Goal: Transaction & Acquisition: Purchase product/service

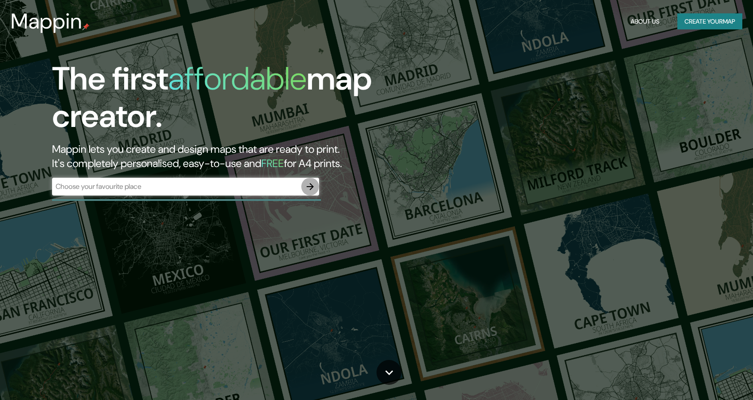
click at [317, 184] on button "button" at bounding box center [310, 187] width 18 height 18
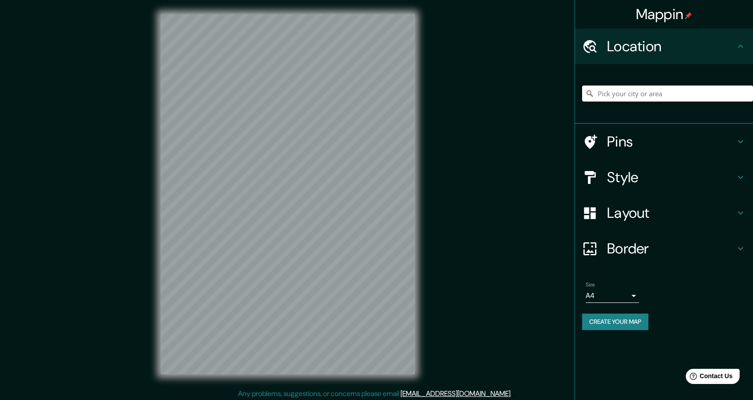
click at [627, 97] on input "Pick your city or area" at bounding box center [667, 93] width 171 height 16
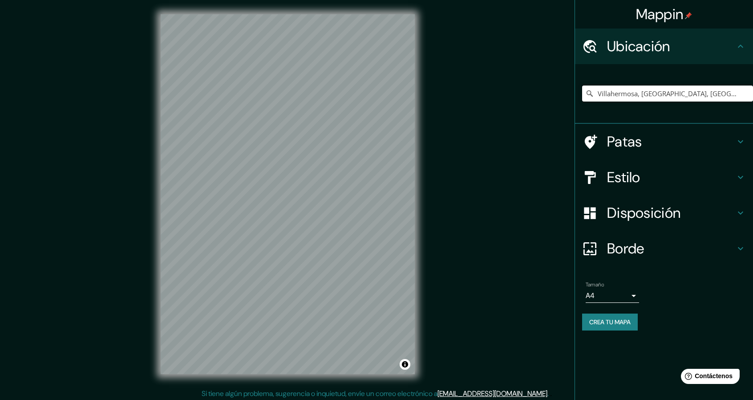
type input "Villahermosa, [GEOGRAPHIC_DATA], [GEOGRAPHIC_DATA]"
click at [627, 137] on font "Patas" at bounding box center [624, 141] width 35 height 19
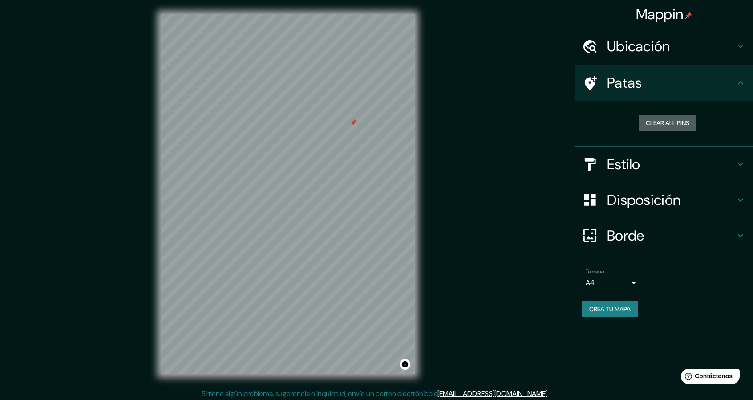
click at [659, 116] on button "Clear all pins" at bounding box center [668, 123] width 58 height 16
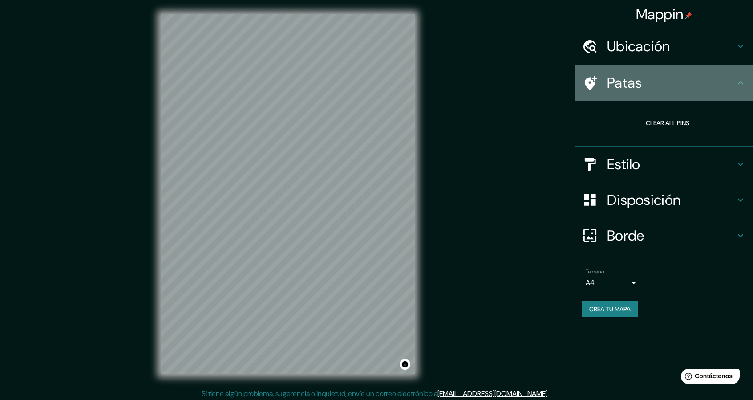
drag, startPoint x: 645, startPoint y: 85, endPoint x: 490, endPoint y: 181, distance: 182.2
click at [490, 181] on div "Mappin Ubicación Villahermosa, [GEOGRAPHIC_DATA], [GEOGRAPHIC_DATA] [GEOGRAPHIC…" at bounding box center [376, 201] width 753 height 402
click at [670, 77] on h4 "Patas" at bounding box center [671, 83] width 128 height 18
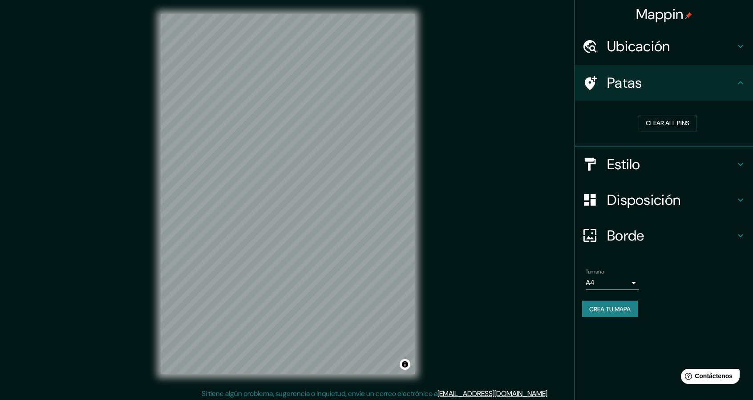
click at [711, 65] on div "Patas" at bounding box center [664, 83] width 178 height 36
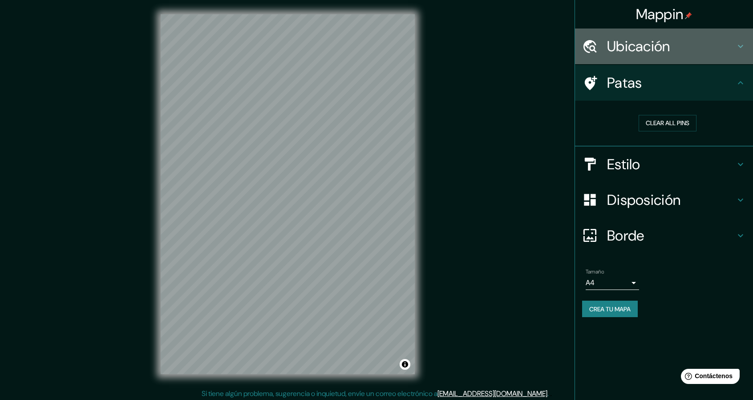
click at [709, 56] on div "Ubicación" at bounding box center [664, 46] width 178 height 36
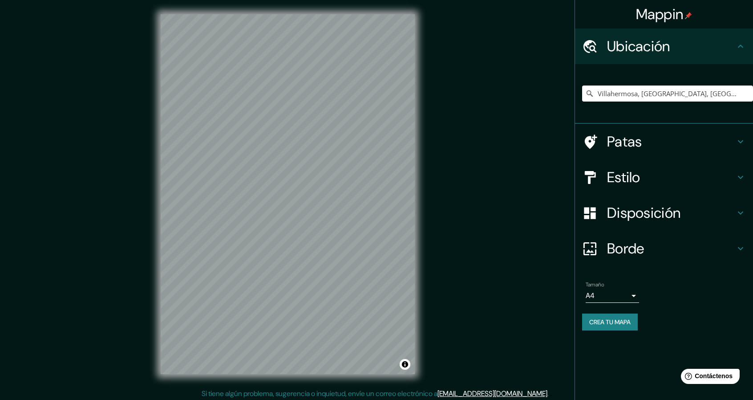
scroll to position [3, 0]
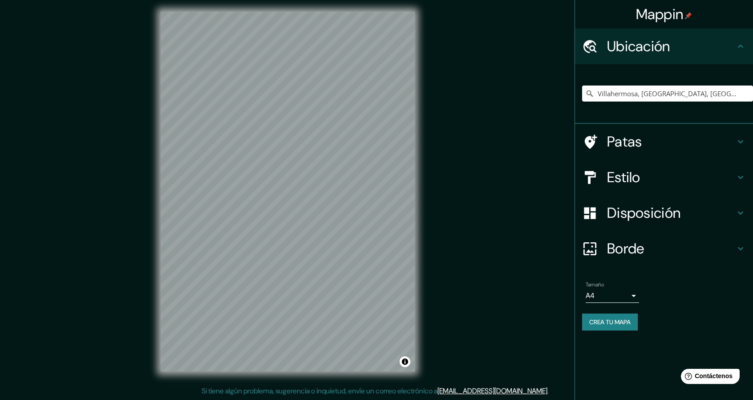
click at [626, 328] on button "Crea tu mapa" at bounding box center [610, 321] width 56 height 17
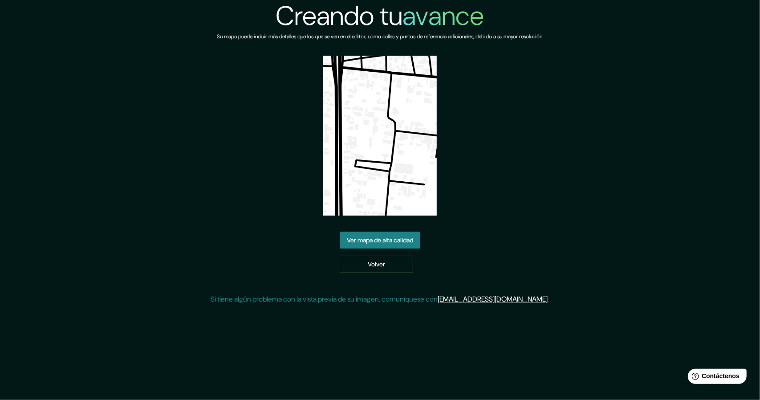
drag, startPoint x: 555, startPoint y: 178, endPoint x: 526, endPoint y: 204, distance: 40.0
click at [549, 178] on div "Creando tu avance Su mapa puede incluir más detalles que los que se ven en el e…" at bounding box center [380, 155] width 338 height 311
click at [375, 240] on font "Ver mapa de alta calidad" at bounding box center [380, 240] width 66 height 8
